Goal: Find specific page/section: Find specific page/section

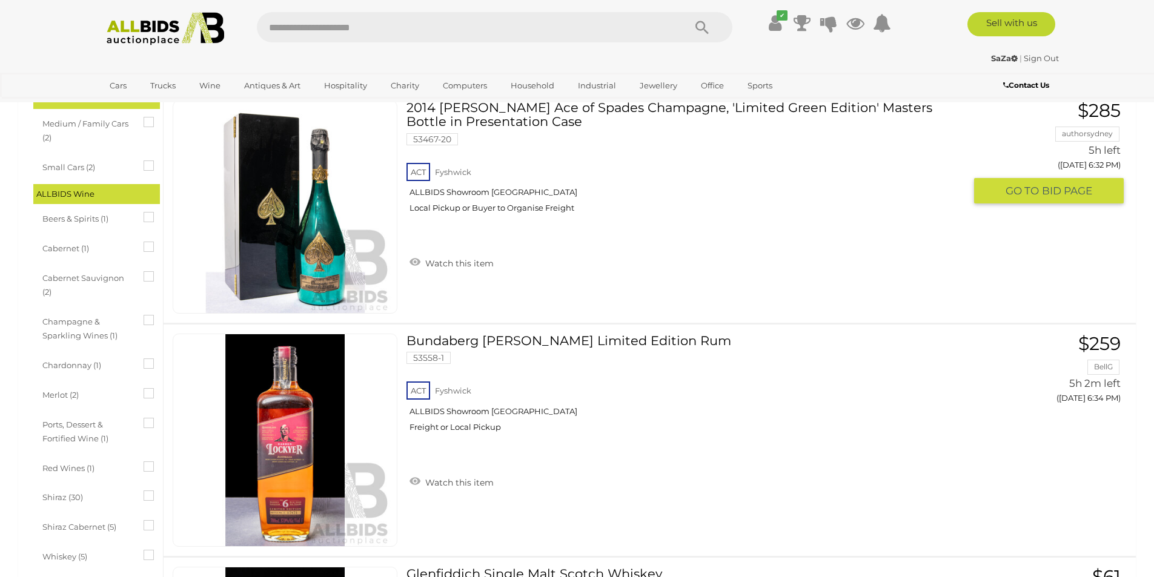
scroll to position [303, 0]
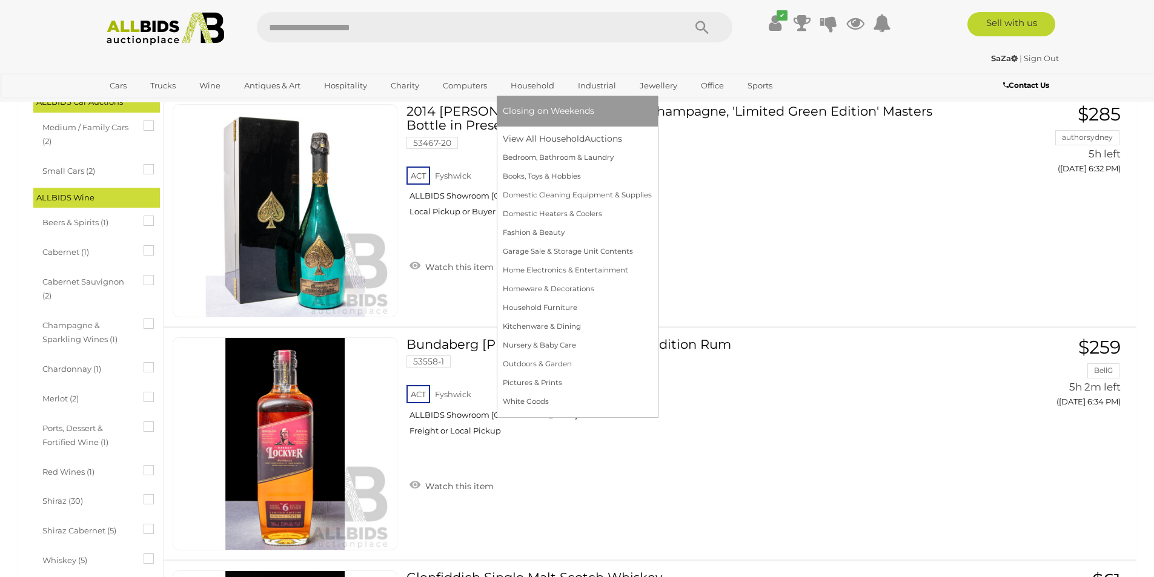
click at [531, 123] on li "Closing on Weekends" at bounding box center [577, 111] width 161 height 31
click at [535, 136] on link "View All Household Auctions" at bounding box center [577, 139] width 149 height 19
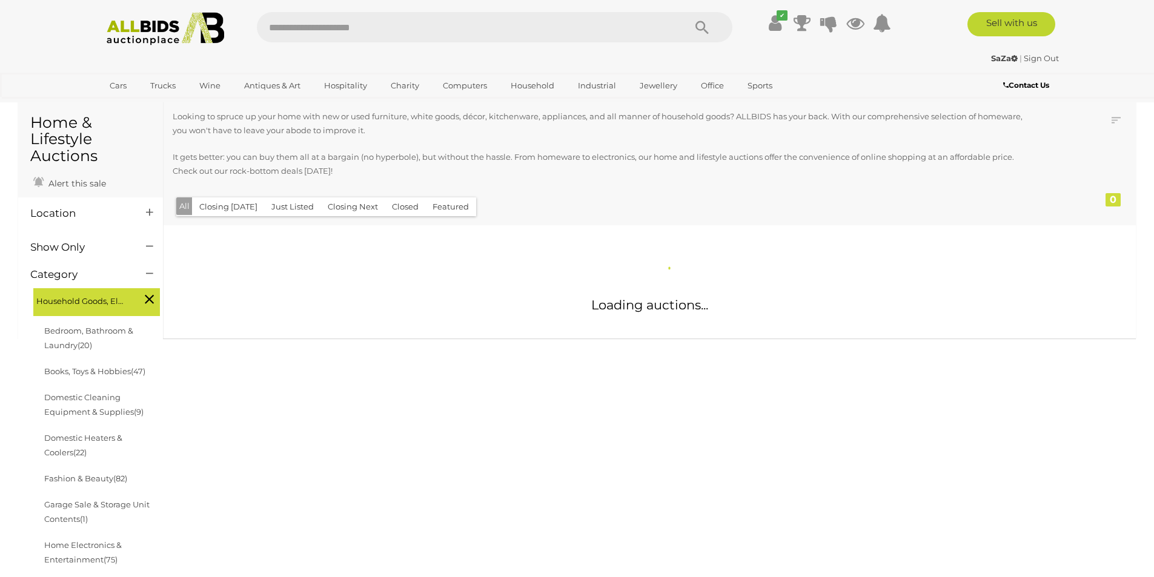
scroll to position [61, 0]
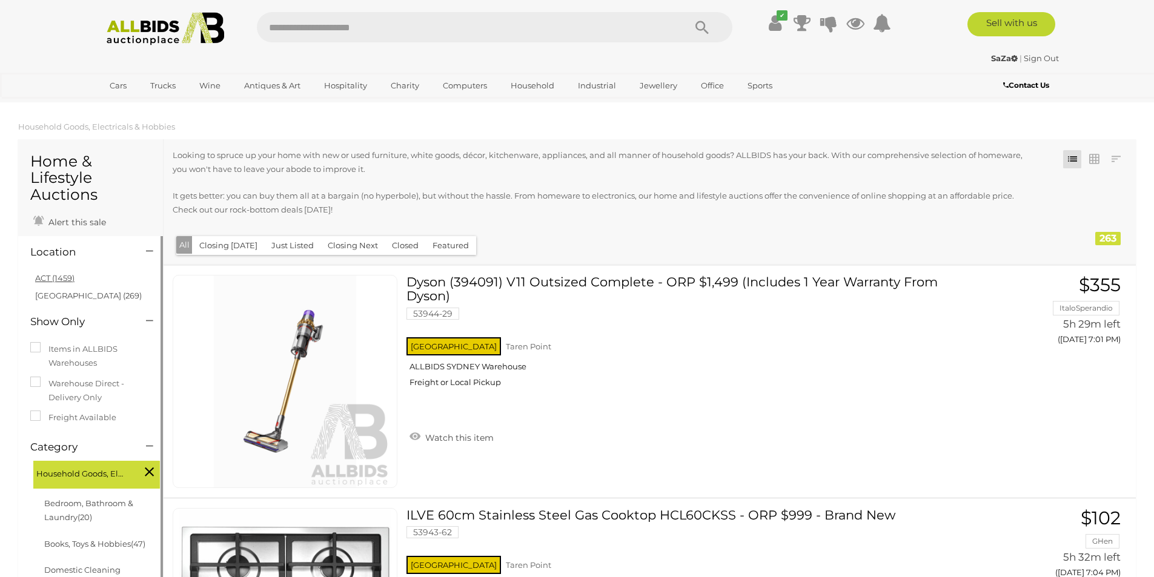
click at [64, 277] on link "ACT (1459)" at bounding box center [54, 278] width 39 height 10
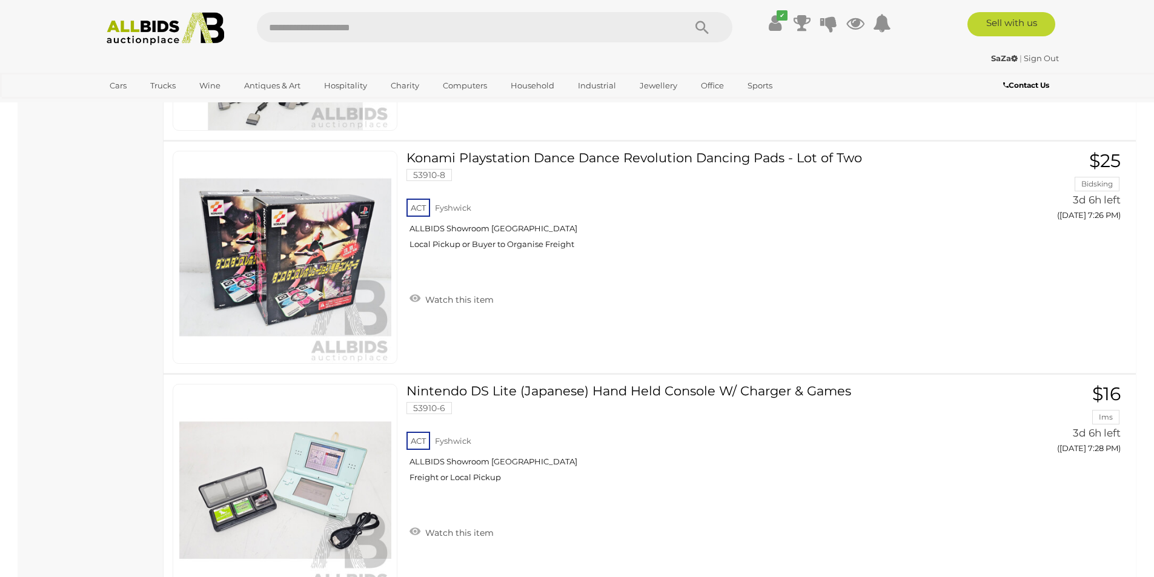
scroll to position [11266, 0]
